Goal: Find specific page/section: Find specific page/section

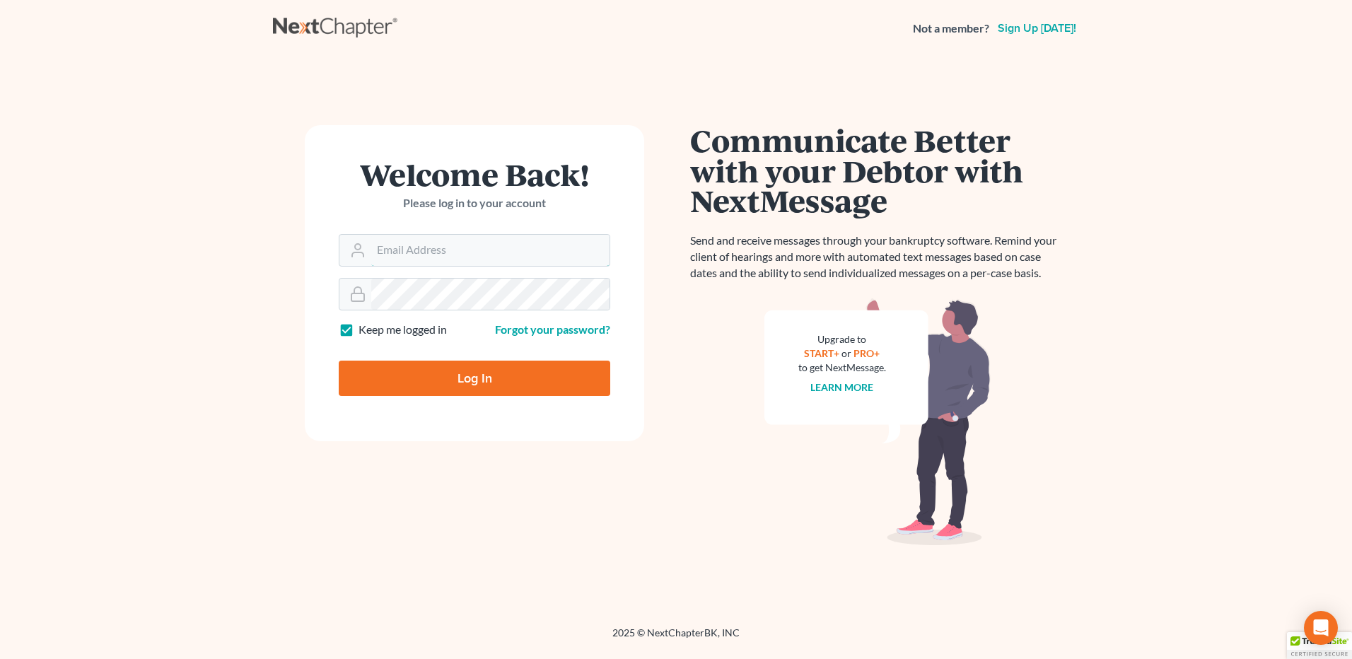
type input "[EMAIL_ADDRESS][DOMAIN_NAME]"
click at [477, 374] on input "Log In" at bounding box center [474, 378] width 271 height 35
type input "Thinking..."
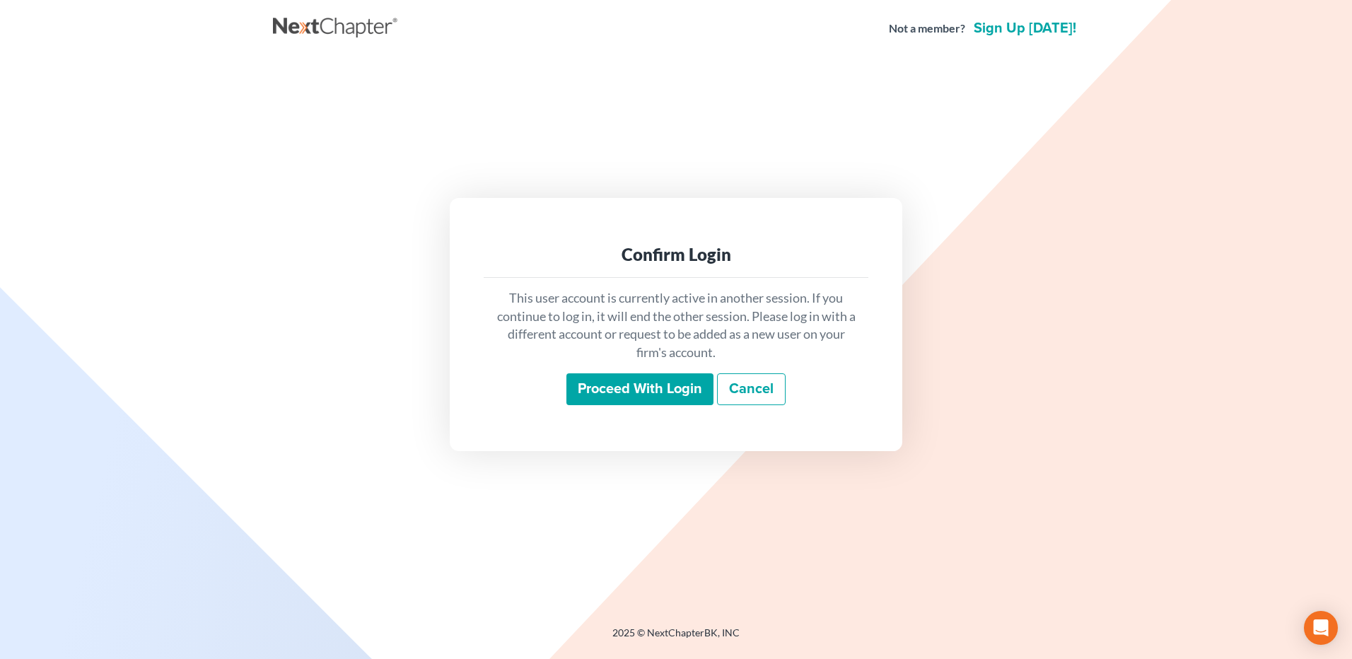
click at [631, 390] on input "Proceed with login" at bounding box center [639, 389] width 147 height 33
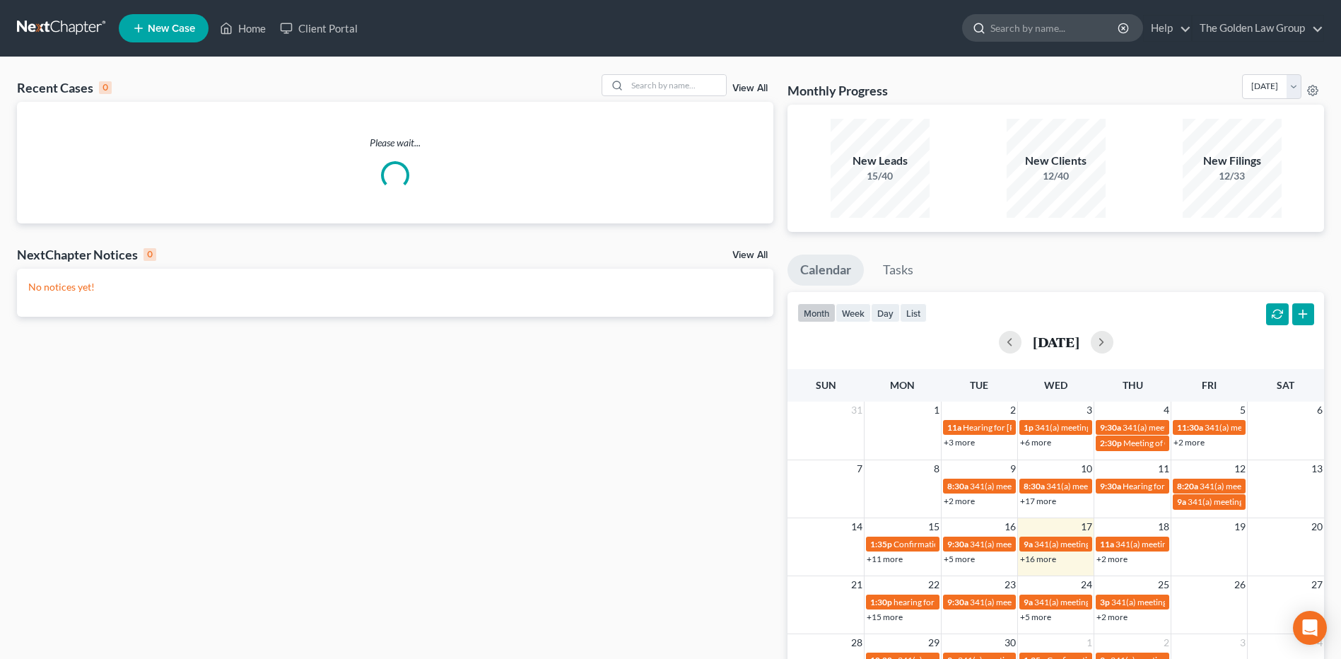
click at [1019, 27] on input "search" at bounding box center [1055, 28] width 129 height 26
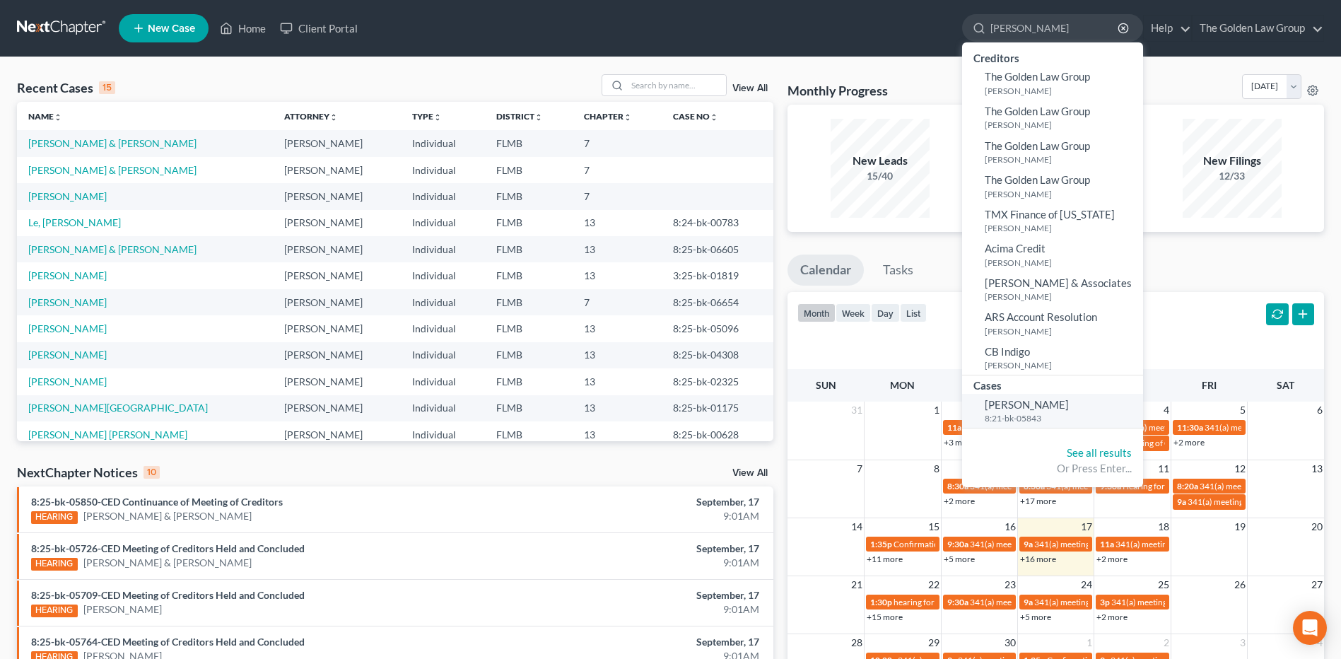
type input "[PERSON_NAME]"
click at [1017, 408] on span "[PERSON_NAME]" at bounding box center [1027, 404] width 84 height 13
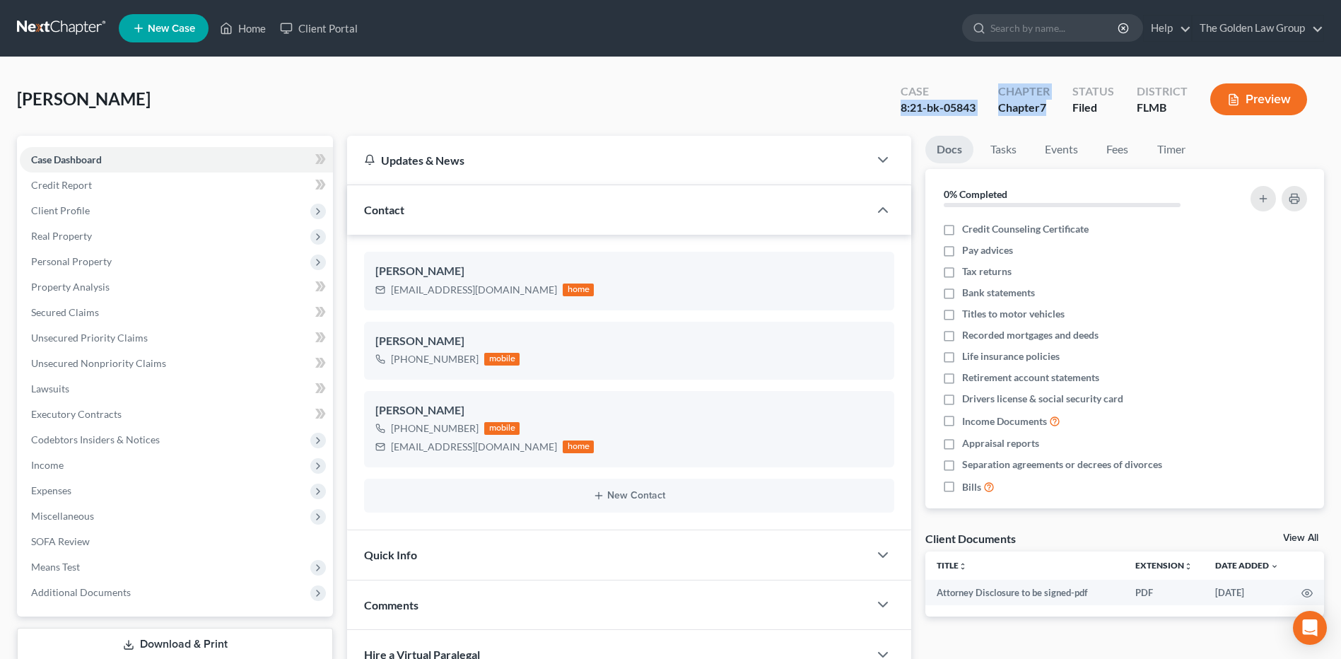
drag, startPoint x: 892, startPoint y: 112, endPoint x: 1061, endPoint y: 109, distance: 169.7
click at [1061, 109] on div "Case 8:21-bk-05843 Chapter Chapter 7 Status [GEOGRAPHIC_DATA] [GEOGRAPHIC_DATA]…" at bounding box center [1104, 99] width 440 height 50
drag, startPoint x: 892, startPoint y: 88, endPoint x: 1055, endPoint y: 107, distance: 163.8
click at [1055, 107] on div "Case 8:21-bk-05843 Chapter Chapter 7 Status [GEOGRAPHIC_DATA] [GEOGRAPHIC_DATA]…" at bounding box center [1106, 101] width 435 height 42
copy div "Case 8:21-bk-05843 Chapter Chapter 7"
